Goal: Transaction & Acquisition: Purchase product/service

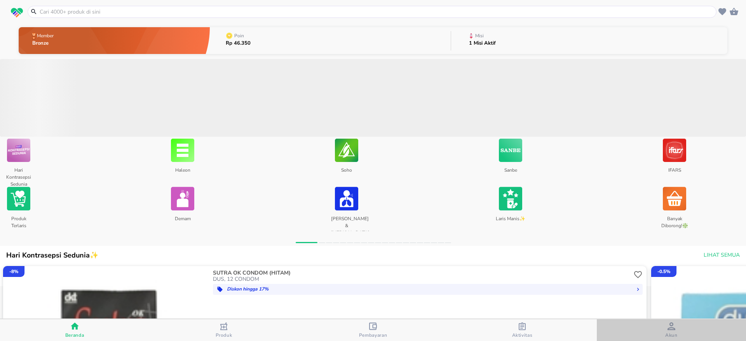
click at [676, 329] on div "Akun" at bounding box center [671, 330] width 12 height 16
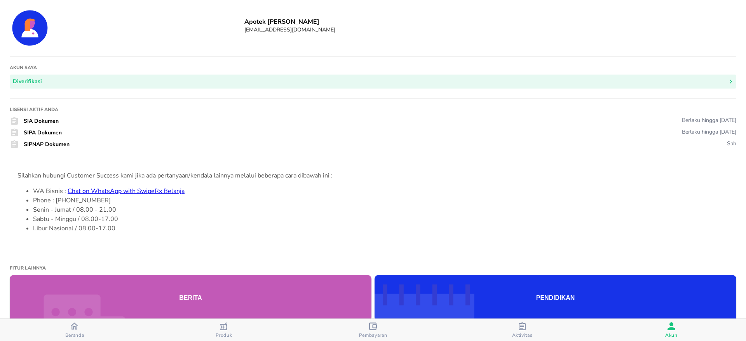
click at [73, 327] on icon "button" at bounding box center [74, 326] width 8 height 8
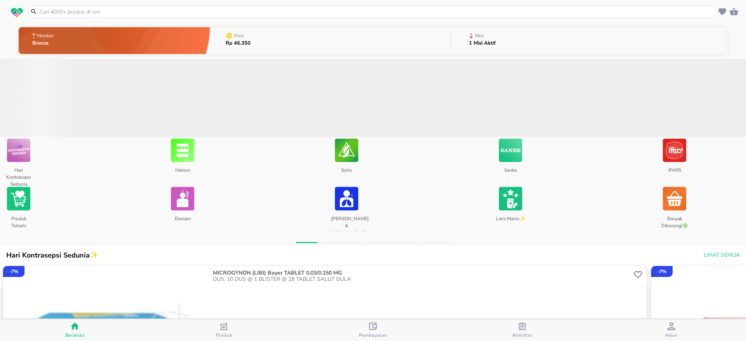
click at [162, 12] on input "text" at bounding box center [376, 12] width 675 height 8
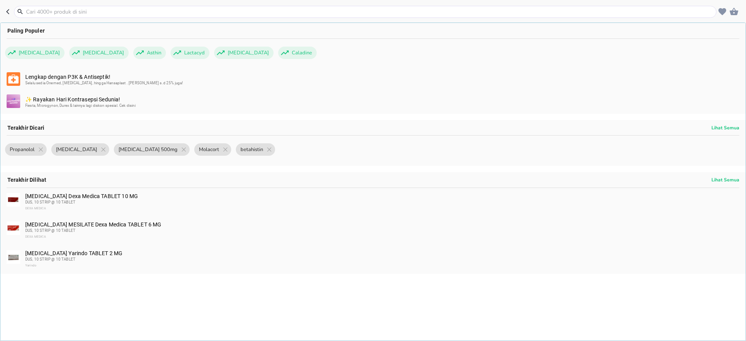
click at [124, 10] on input "text" at bounding box center [369, 12] width 689 height 8
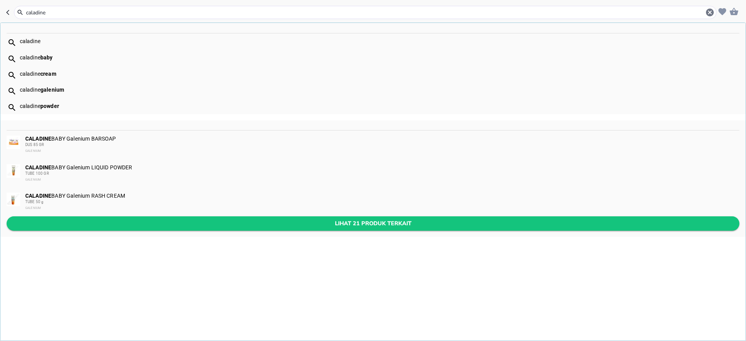
type input "caladine"
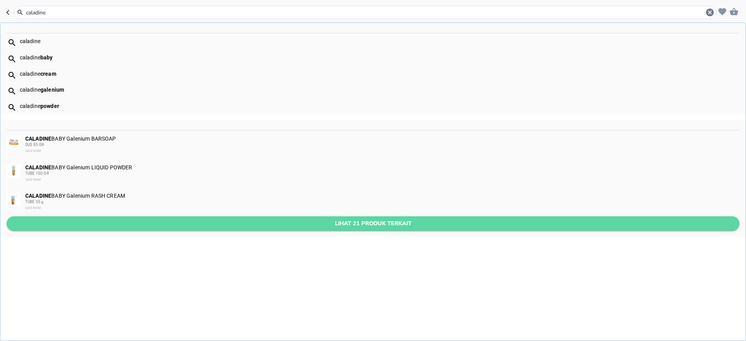
click at [158, 225] on span "Lihat 21 produk terkait" at bounding box center [373, 224] width 720 height 10
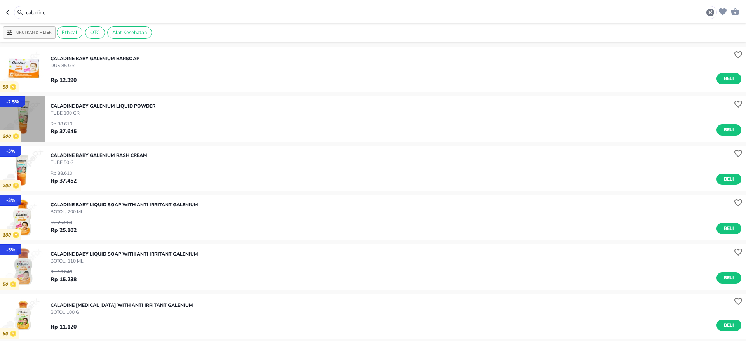
click at [16, 119] on img "button" at bounding box center [22, 118] width 45 height 45
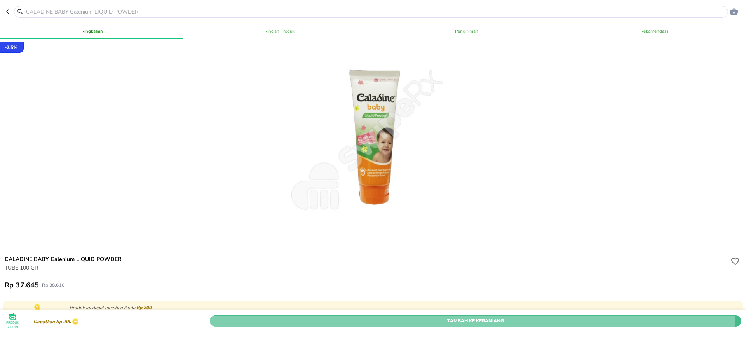
click at [461, 317] on span "Tambah Ke Keranjang" at bounding box center [476, 321] width 520 height 8
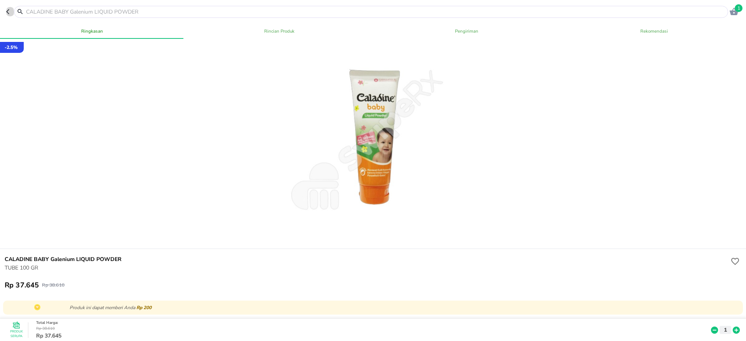
click at [12, 12] on icon "button" at bounding box center [9, 12] width 6 height 6
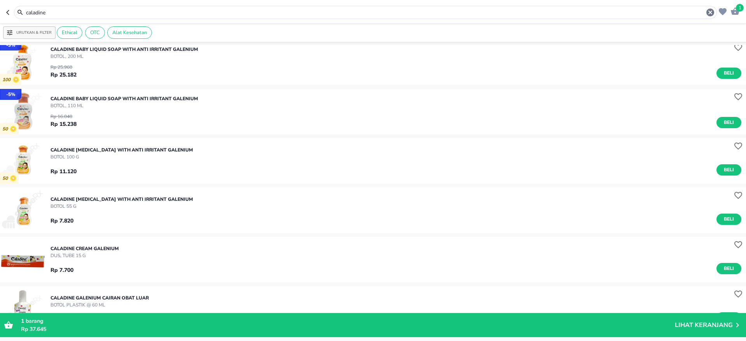
scroll to position [154, 0]
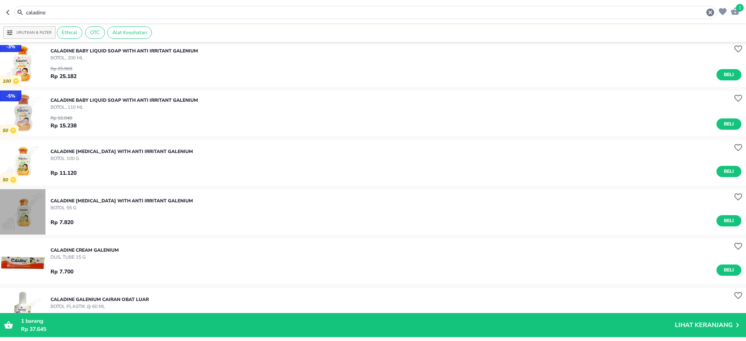
click at [23, 212] on img "button" at bounding box center [22, 211] width 45 height 45
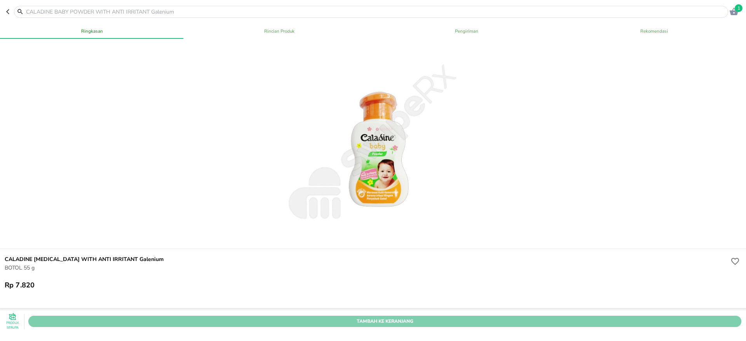
click at [430, 317] on span "Tambah Ke Keranjang" at bounding box center [384, 321] width 701 height 8
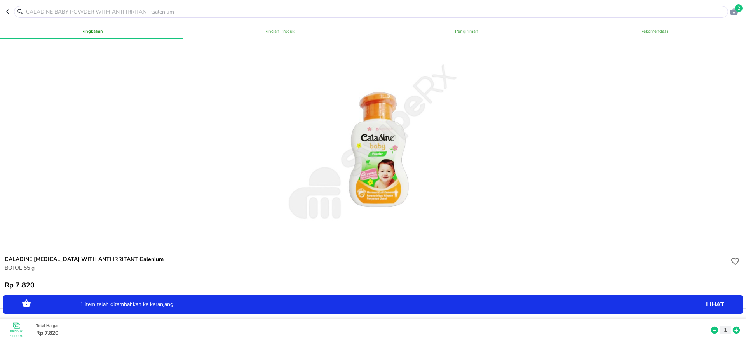
click at [733, 327] on icon at bounding box center [736, 330] width 7 height 7
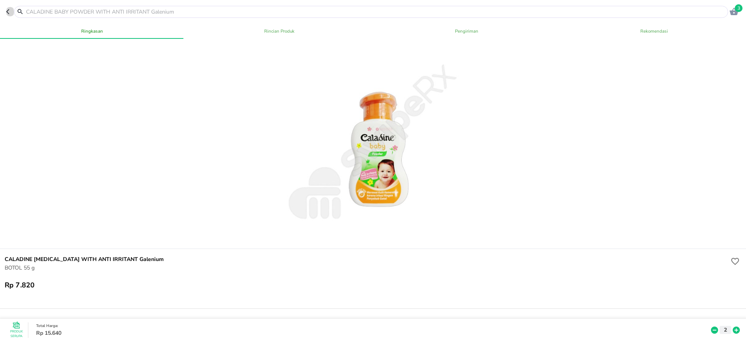
click at [6, 10] on icon "button" at bounding box center [9, 12] width 6 height 6
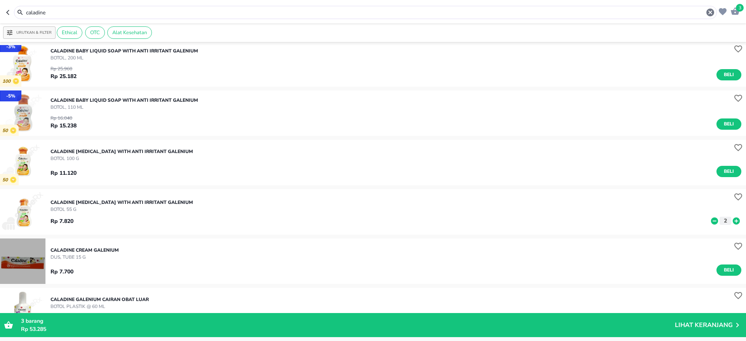
click at [37, 258] on img "button" at bounding box center [22, 260] width 45 height 45
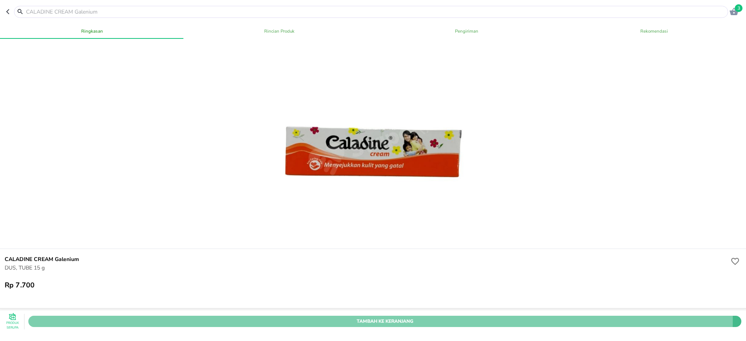
click at [356, 317] on span "Tambah Ke Keranjang" at bounding box center [384, 321] width 701 height 8
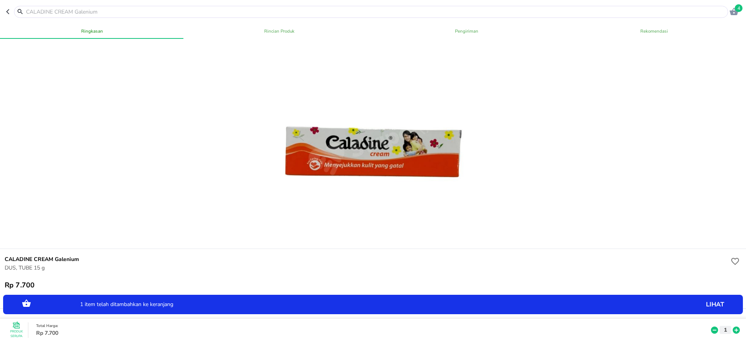
click at [733, 327] on icon at bounding box center [736, 330] width 7 height 7
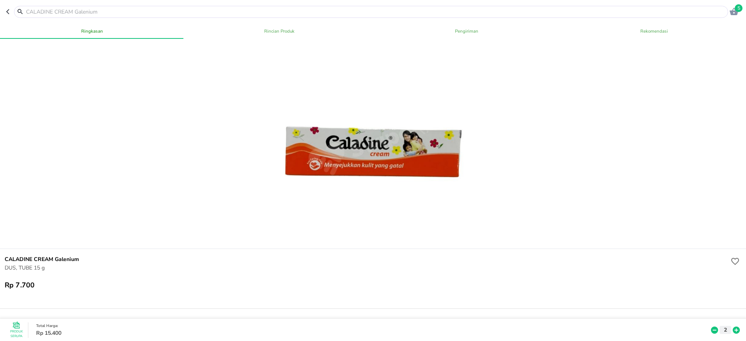
click at [92, 12] on input "text" at bounding box center [375, 12] width 701 height 8
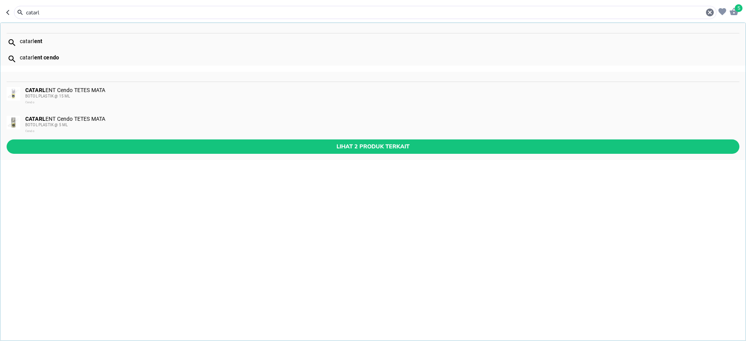
type input "catarl"
click at [89, 83] on div "CATARL ENT Cendo TETES MATA BOTOL PLASTIK @ 15 ML Cendo" at bounding box center [372, 96] width 745 height 29
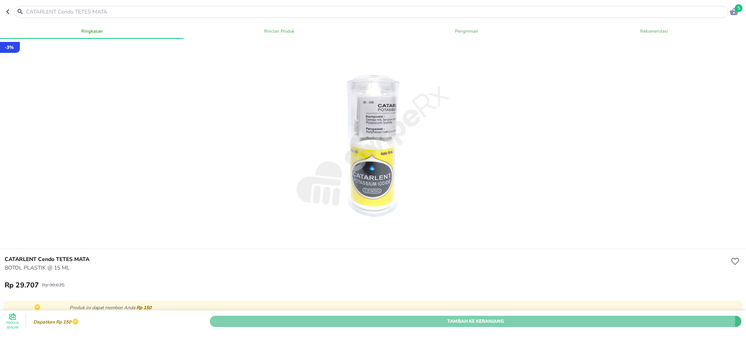
click at [458, 317] on span "Tambah Ke Keranjang" at bounding box center [476, 321] width 520 height 8
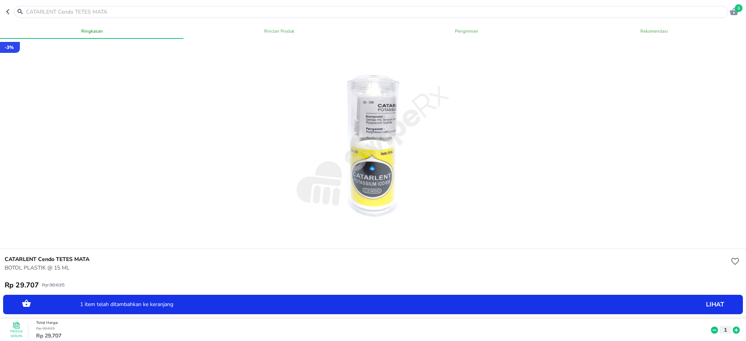
click at [733, 327] on icon at bounding box center [736, 330] width 7 height 7
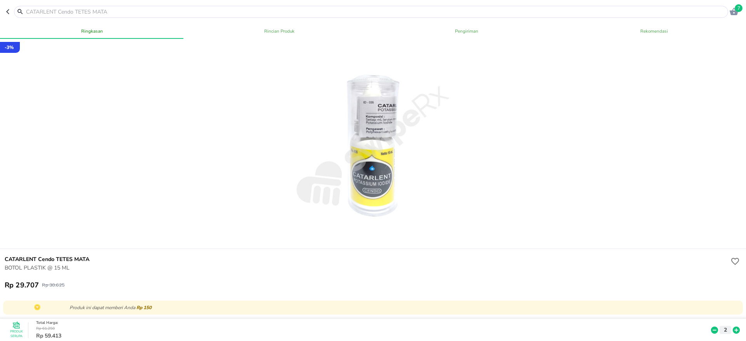
click at [146, 12] on input "text" at bounding box center [375, 12] width 701 height 8
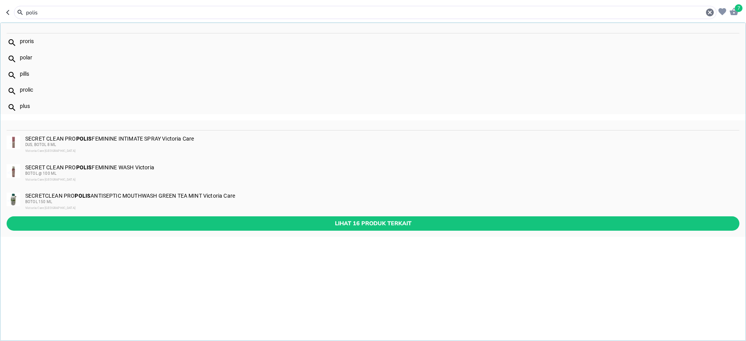
click at [42, 10] on input "polis" at bounding box center [365, 13] width 680 height 8
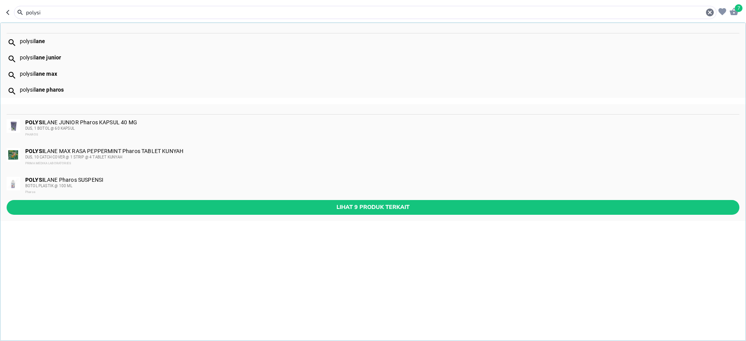
type input "polysi"
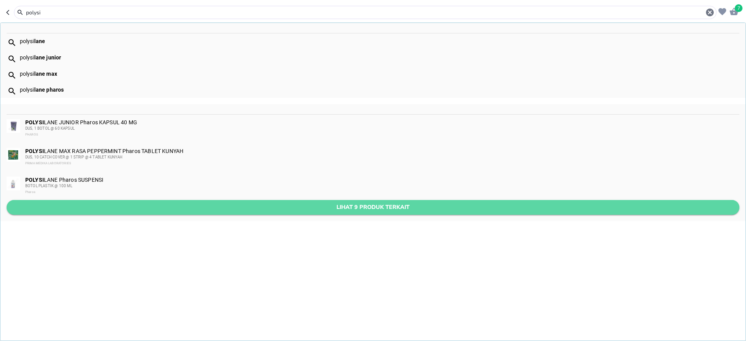
click at [197, 207] on span "Lihat 9 produk terkait" at bounding box center [373, 207] width 720 height 10
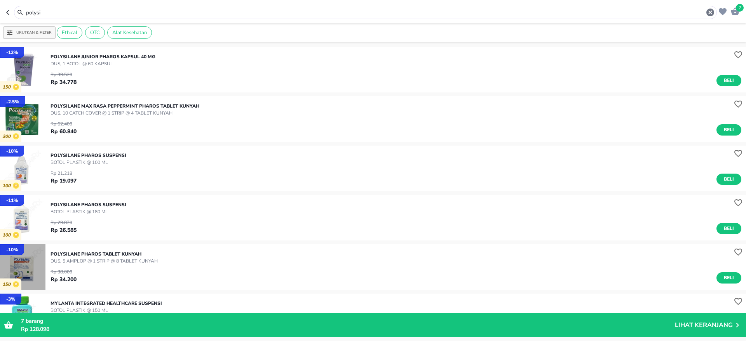
click at [16, 268] on img "button" at bounding box center [22, 266] width 45 height 45
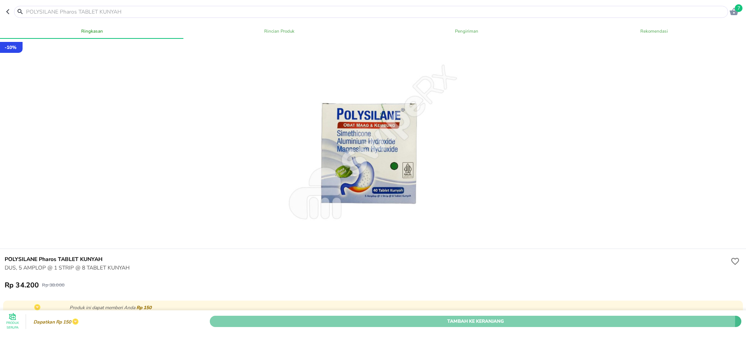
click at [437, 317] on span "Tambah Ke Keranjang" at bounding box center [476, 321] width 520 height 8
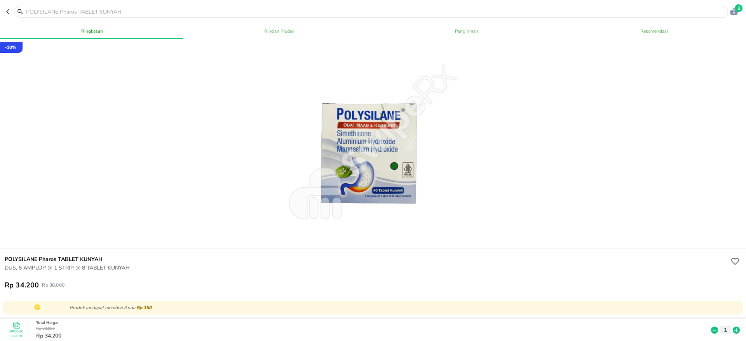
click at [144, 7] on div at bounding box center [371, 12] width 714 height 12
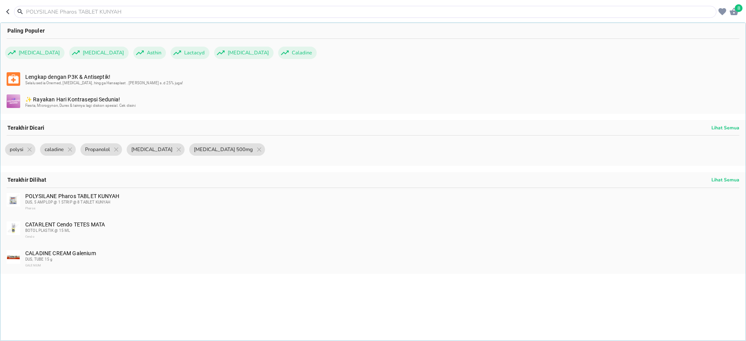
click at [143, 11] on input "text" at bounding box center [369, 12] width 689 height 8
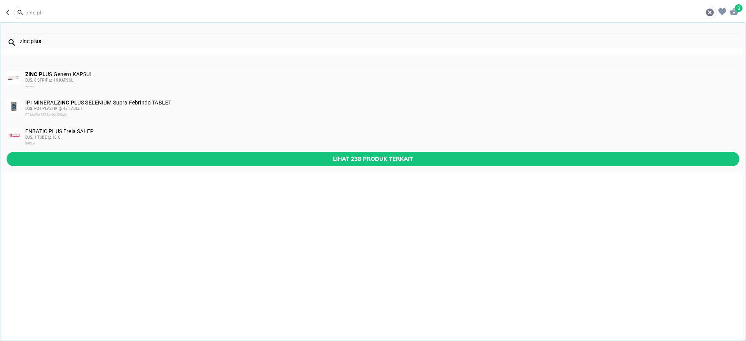
type input "zinc pl"
click at [86, 77] on div "ZINC PL US Genero KAPSUL DUS, 6 STRIP @ 10 KAPSUL Genero" at bounding box center [381, 80] width 713 height 19
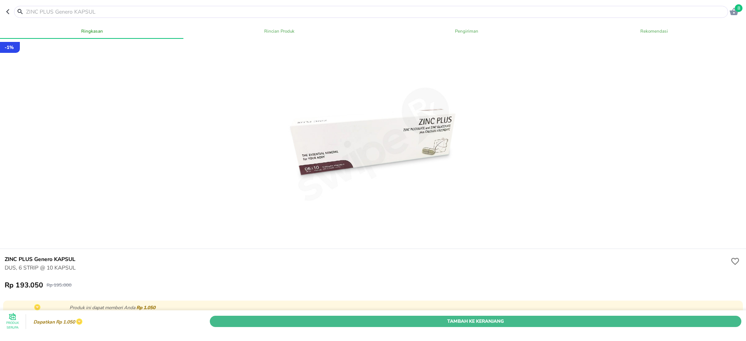
click at [446, 317] on span "Tambah Ke Keranjang" at bounding box center [476, 321] width 520 height 8
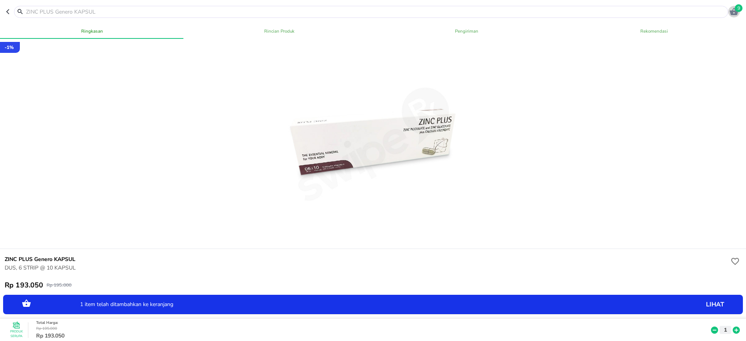
click at [736, 10] on span "9" at bounding box center [738, 8] width 8 height 8
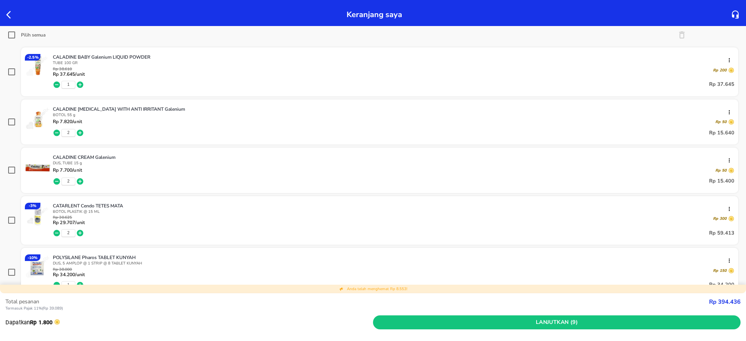
scroll to position [106, 0]
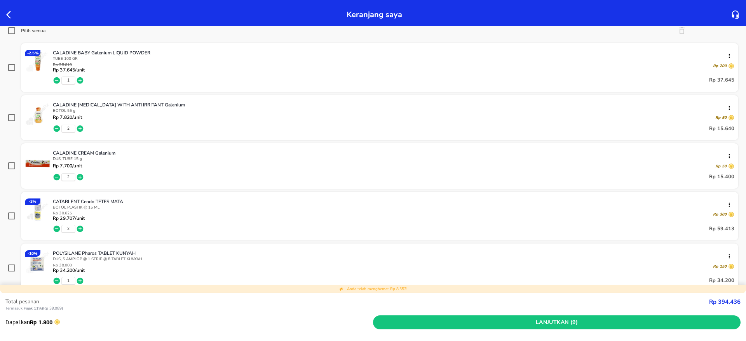
click at [148, 17] on div "Keranjang saya" at bounding box center [373, 14] width 736 height 17
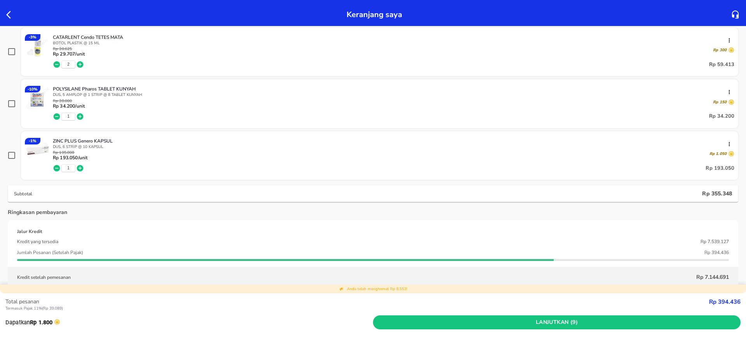
scroll to position [265, 0]
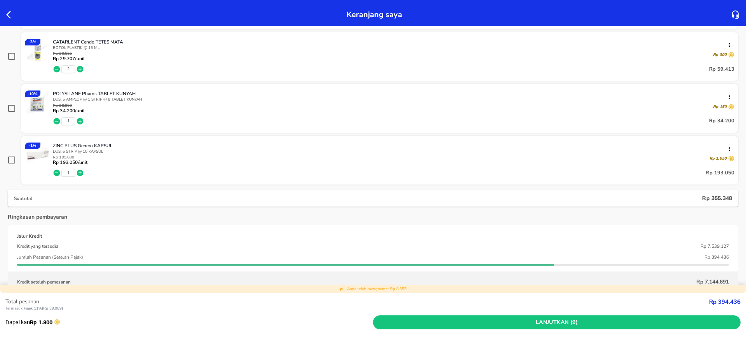
click at [182, 219] on div "Ringkasan pembayaran Jalur Kredit Kredit yang tersedia Rp 7.539.127 Jumlah Pesa…" at bounding box center [373, 252] width 730 height 79
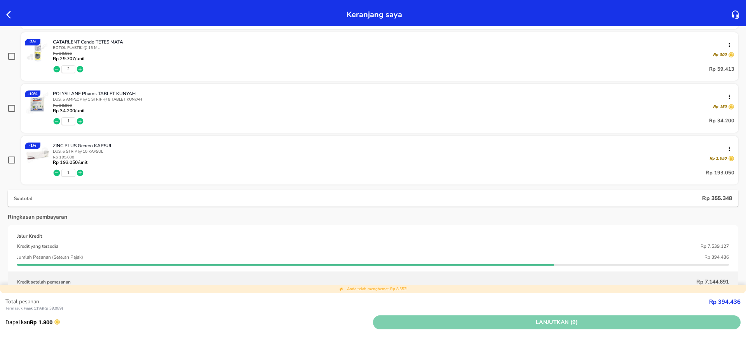
click at [549, 323] on span "Lanjutkan (9)" at bounding box center [556, 323] width 361 height 10
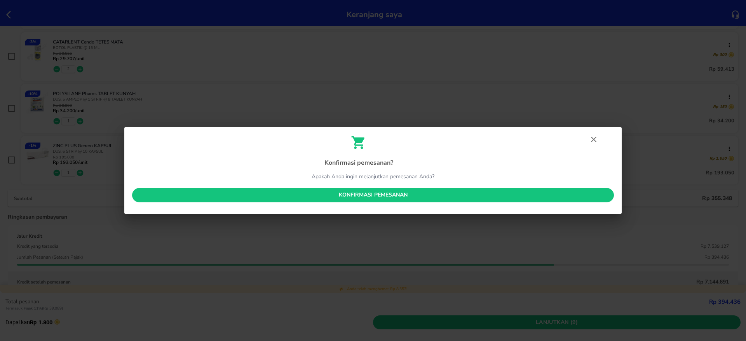
click at [401, 194] on span "Konfirmasi pemesanan" at bounding box center [372, 195] width 469 height 10
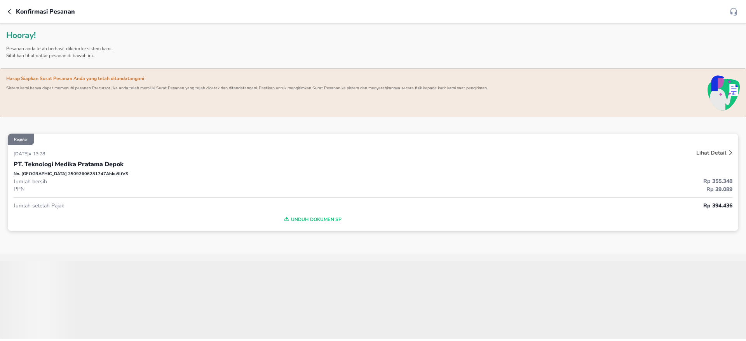
click at [9, 7] on div "Konfirmasi pesanan" at bounding box center [368, 11] width 721 height 9
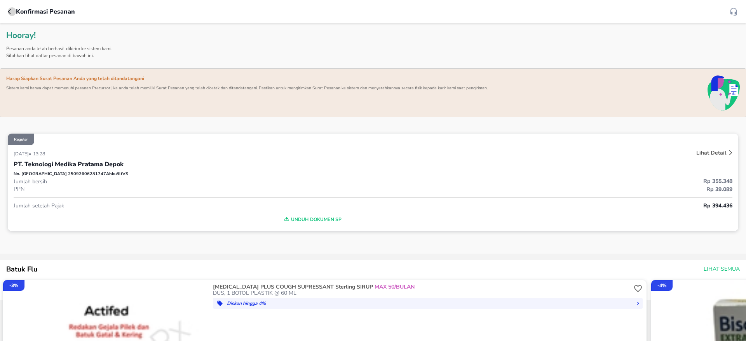
click at [10, 13] on icon "button" at bounding box center [11, 12] width 6 height 6
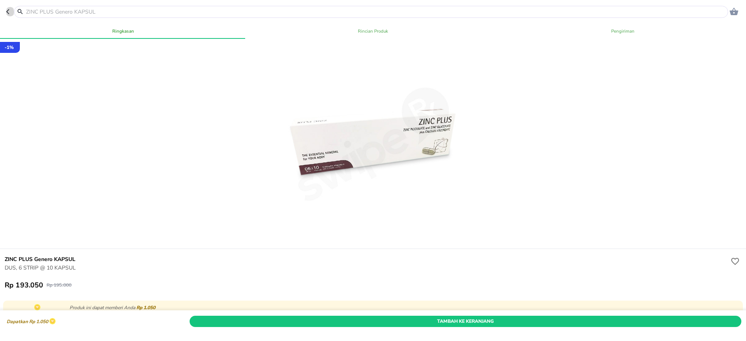
click at [10, 13] on icon "button" at bounding box center [9, 12] width 6 height 6
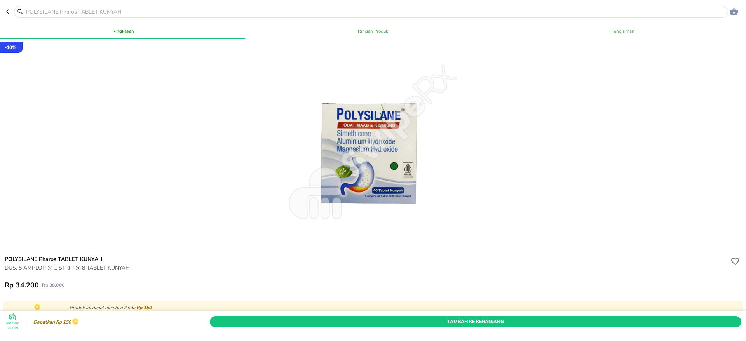
click at [9, 13] on icon "button" at bounding box center [7, 11] width 3 height 5
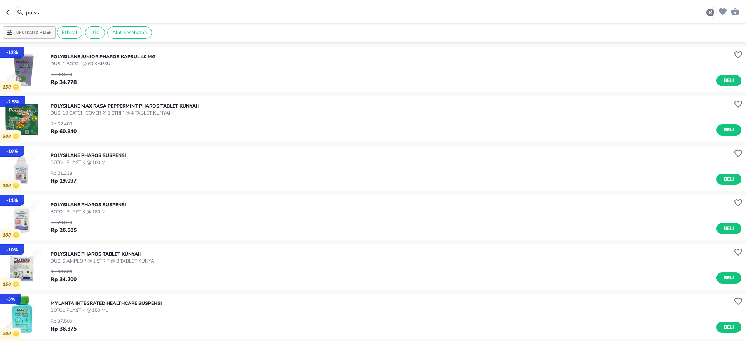
click at [9, 13] on icon "button" at bounding box center [9, 12] width 6 height 6
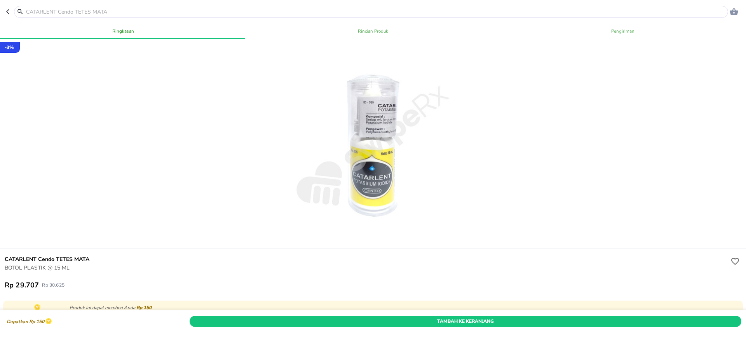
click at [9, 13] on icon "button" at bounding box center [7, 11] width 3 height 5
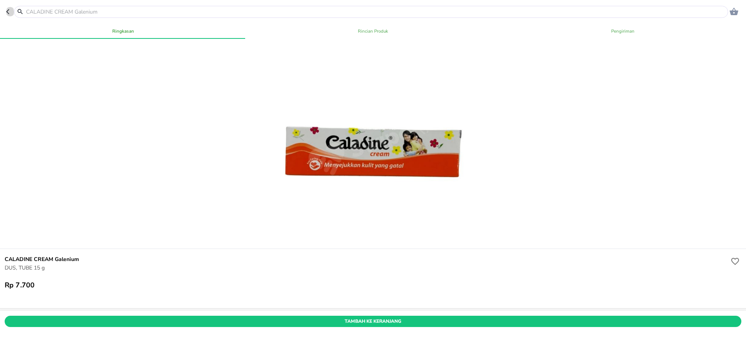
click at [9, 13] on icon "button" at bounding box center [7, 11] width 3 height 5
click at [9, 13] on icon "button" at bounding box center [9, 12] width 6 height 6
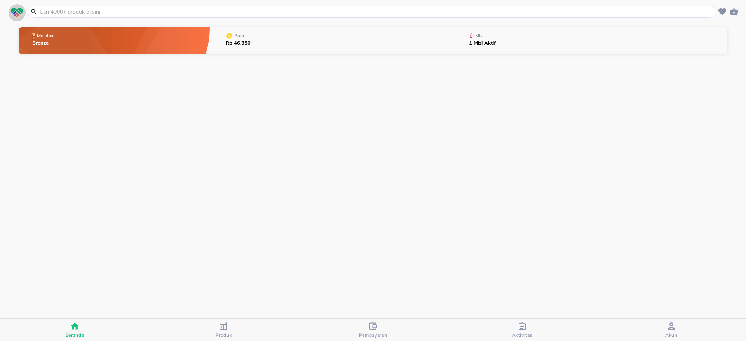
click at [9, 13] on span "button" at bounding box center [16, 13] width 17 height 10
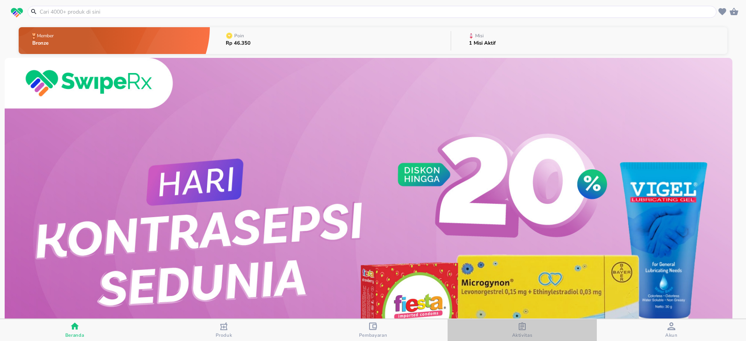
click at [525, 326] on icon "button" at bounding box center [522, 326] width 7 height 8
